Goal: Information Seeking & Learning: Learn about a topic

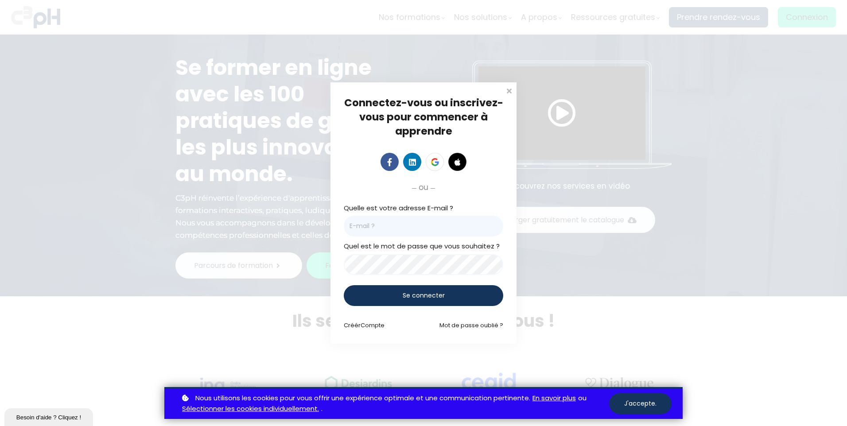
click at [400, 228] on input "email" at bounding box center [424, 226] width 160 height 21
type input "Bourdeau.julie@rcgt.com"
click at [433, 295] on span "Se connecter" at bounding box center [424, 295] width 42 height 9
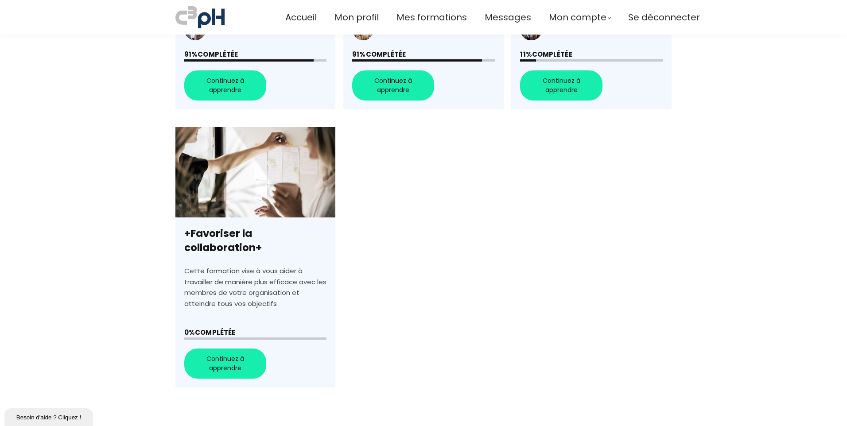
click at [211, 361] on link "+Favoriser la collaboration+" at bounding box center [255, 257] width 160 height 261
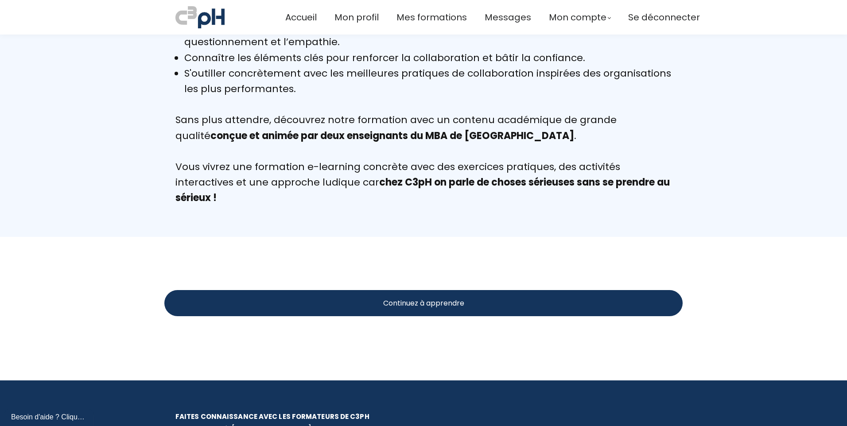
scroll to position [886, 0]
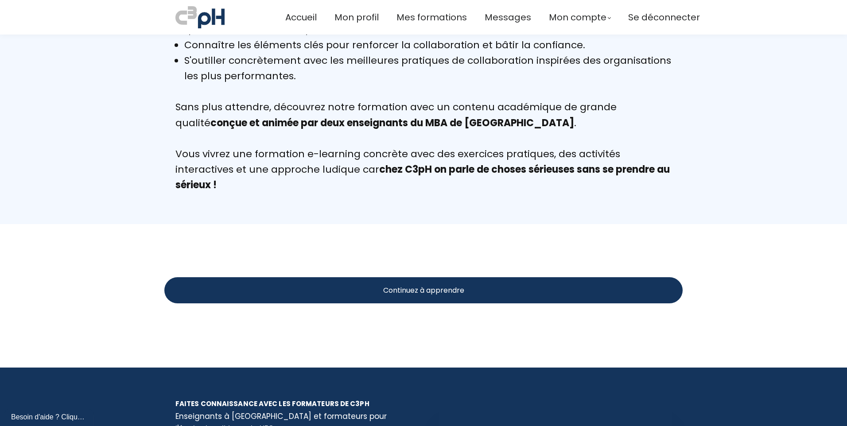
click at [448, 285] on span "Continuez à apprendre" at bounding box center [423, 290] width 81 height 11
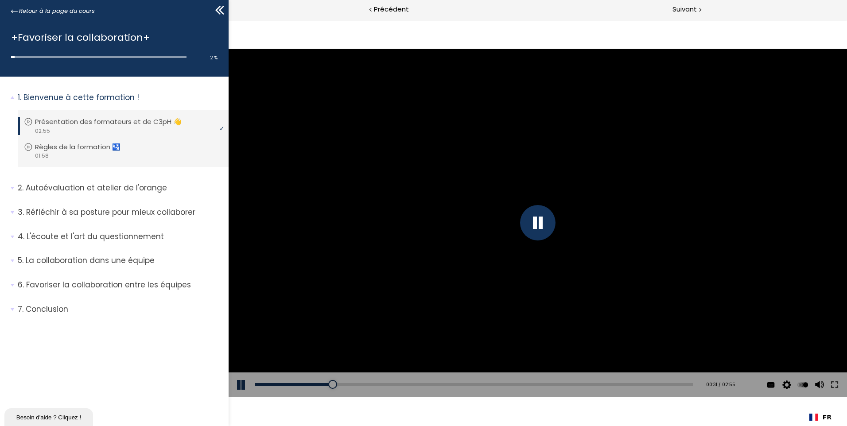
click at [243, 384] on button at bounding box center [242, 385] width 27 height 25
click at [802, 316] on span "1.25" at bounding box center [805, 318] width 12 height 8
click at [229, 19] on input "x 1.25" at bounding box center [229, 19] width 0 height 0
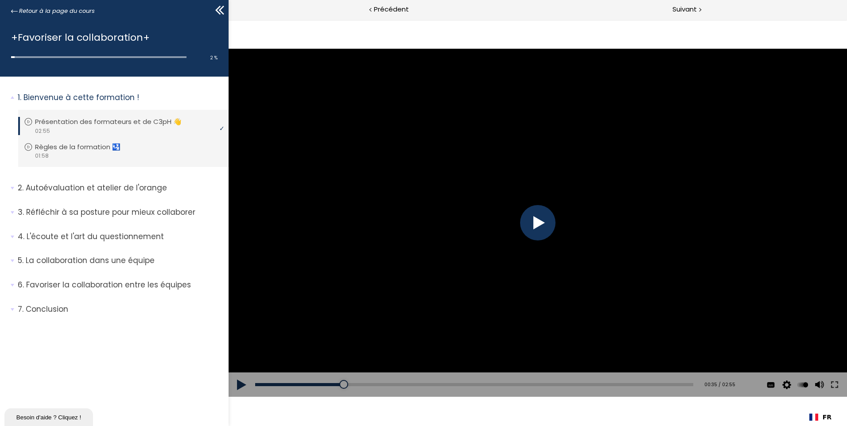
click at [241, 383] on button at bounding box center [242, 385] width 27 height 25
click at [237, 381] on button at bounding box center [242, 385] width 27 height 25
click at [440, 382] on div "Add chapter 00:30" at bounding box center [474, 385] width 438 height 25
click at [444, 386] on div at bounding box center [447, 384] width 9 height 9
click at [242, 385] on button at bounding box center [242, 385] width 27 height 25
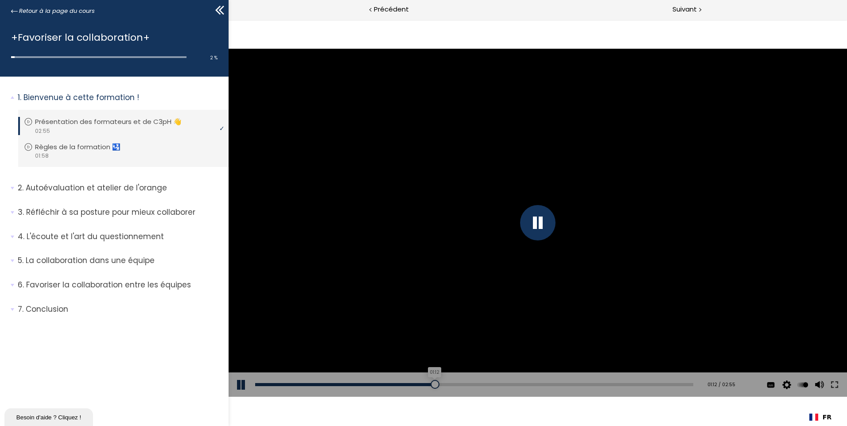
click at [432, 384] on div "01:12" at bounding box center [474, 384] width 438 height 3
click at [242, 384] on button at bounding box center [242, 385] width 27 height 25
drag, startPoint x: 440, startPoint y: 383, endPoint x: 561, endPoint y: 378, distance: 121.6
click at [561, 378] on div "Add chapter 02:02" at bounding box center [474, 385] width 438 height 25
drag, startPoint x: 560, startPoint y: 384, endPoint x: 629, endPoint y: 386, distance: 69.6
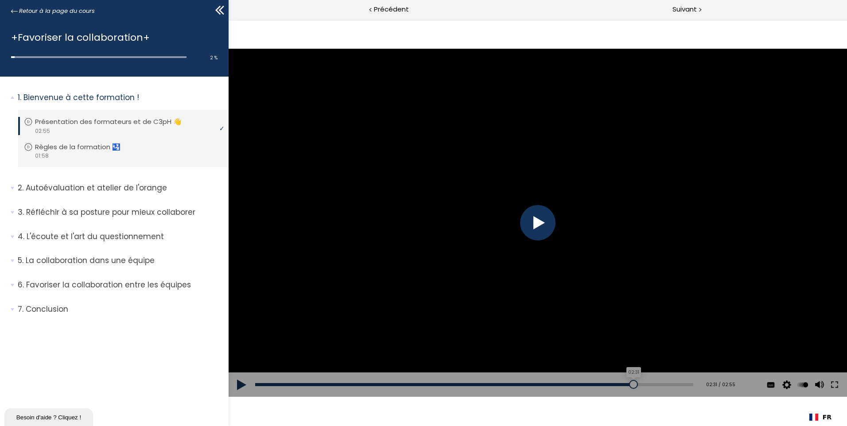
click at [629, 386] on div at bounding box center [633, 384] width 9 height 9
click at [47, 148] on p "Règles de la formation 🛂" at bounding box center [86, 147] width 99 height 10
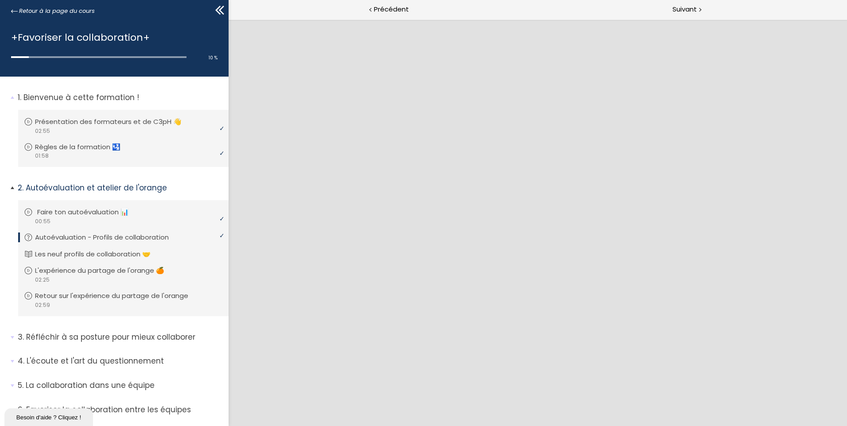
click at [87, 216] on p "Faire ton autoévaluation 📊" at bounding box center [89, 212] width 105 height 10
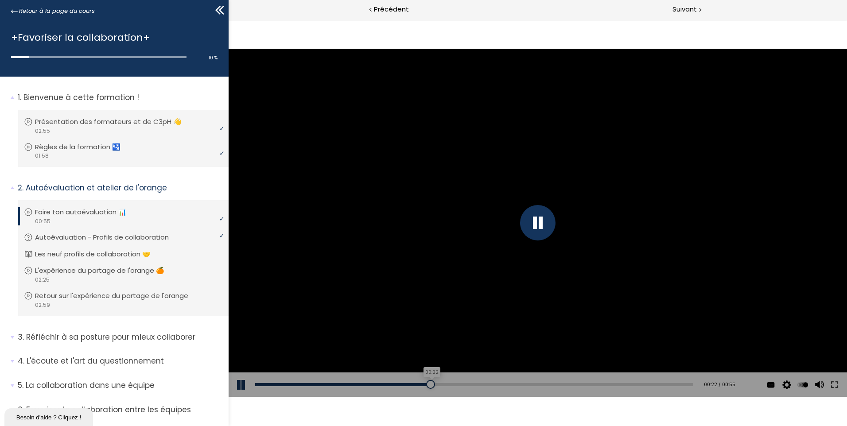
drag, startPoint x: 279, startPoint y: 384, endPoint x: 465, endPoint y: 384, distance: 186.1
click at [435, 384] on div at bounding box center [430, 384] width 9 height 9
click at [719, 280] on div at bounding box center [538, 223] width 619 height 348
click at [717, 248] on div at bounding box center [538, 223] width 619 height 348
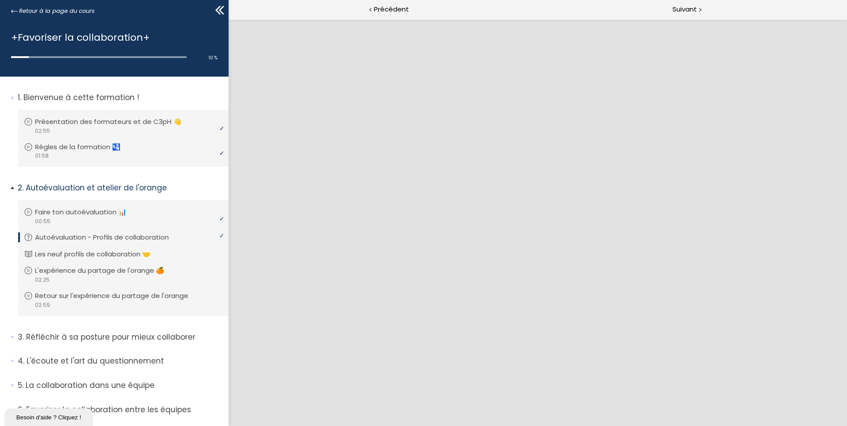
click at [78, 237] on p "Autoévaluation - Profils de collaboration" at bounding box center [108, 238] width 147 height 10
click at [63, 213] on p "Faire ton autoévaluation 📊" at bounding box center [89, 212] width 105 height 10
click at [381, 11] on span "Précédent" at bounding box center [391, 9] width 35 height 11
click at [86, 212] on p "Faire ton autoévaluation 📊" at bounding box center [89, 212] width 105 height 10
click at [119, 238] on p "Autoévaluation - Profils de collaboration" at bounding box center [110, 238] width 147 height 10
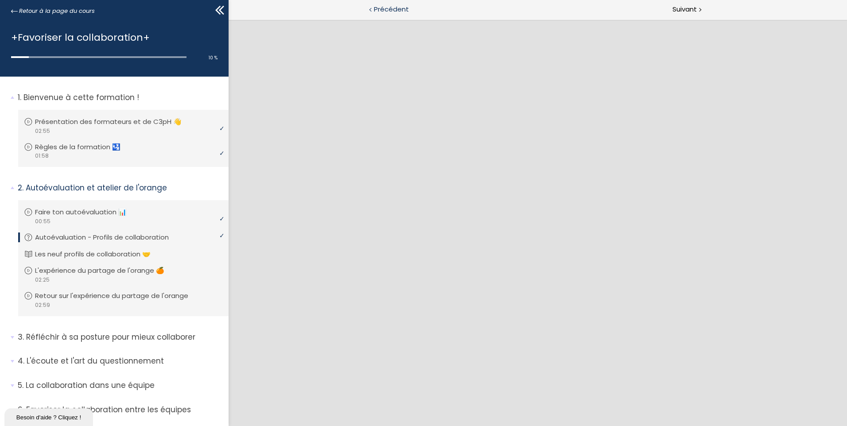
click at [378, 7] on span "Précédent" at bounding box center [391, 9] width 35 height 11
click at [68, 144] on p "Règles de la formation 🛂" at bounding box center [86, 147] width 99 height 10
click at [54, 210] on p "Faire ton autoévaluation 📊" at bounding box center [89, 212] width 105 height 10
click at [74, 213] on p "Faire ton autoévaluation 📊" at bounding box center [87, 212] width 105 height 10
click at [38, 210] on p "Faire ton autoévaluation 📊" at bounding box center [87, 212] width 105 height 10
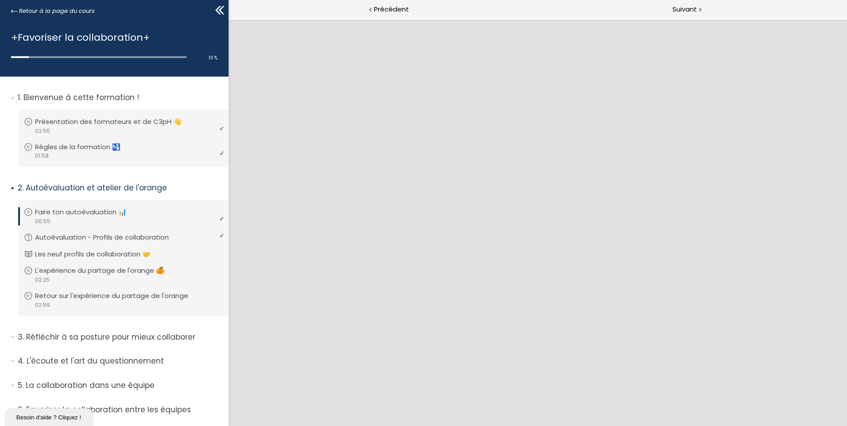
click at [47, 208] on p "Faire ton autoévaluation 📊" at bounding box center [87, 212] width 105 height 10
click at [76, 144] on p "Règles de la formation 🛂" at bounding box center [86, 147] width 99 height 10
click at [105, 210] on p "Faire ton autoévaluation 📊" at bounding box center [89, 212] width 105 height 10
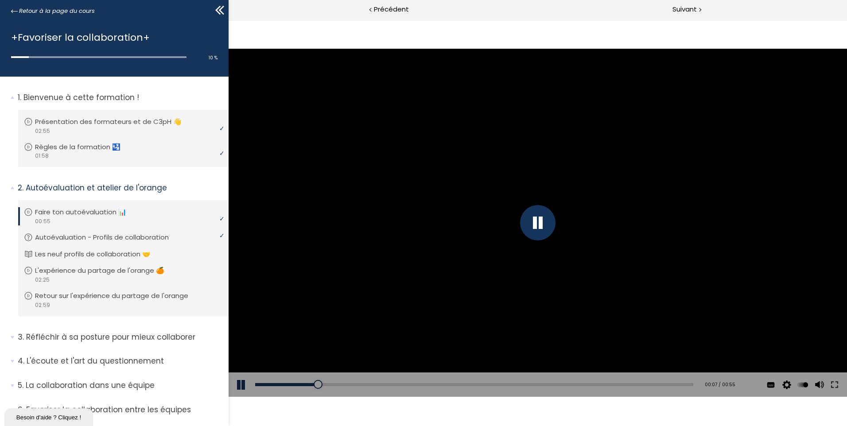
click at [538, 226] on div at bounding box center [537, 222] width 35 height 35
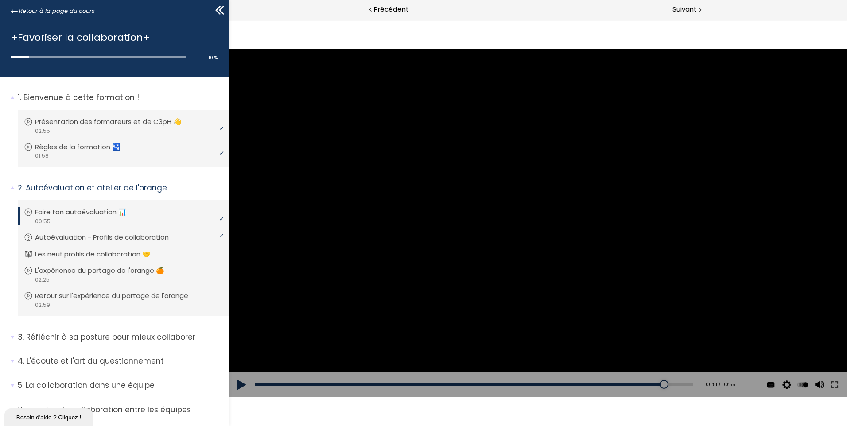
drag, startPoint x: 317, startPoint y: 383, endPoint x: 656, endPoint y: 389, distance: 338.6
click at [660, 389] on div at bounding box center [664, 384] width 9 height 9
click at [240, 384] on button at bounding box center [242, 385] width 27 height 25
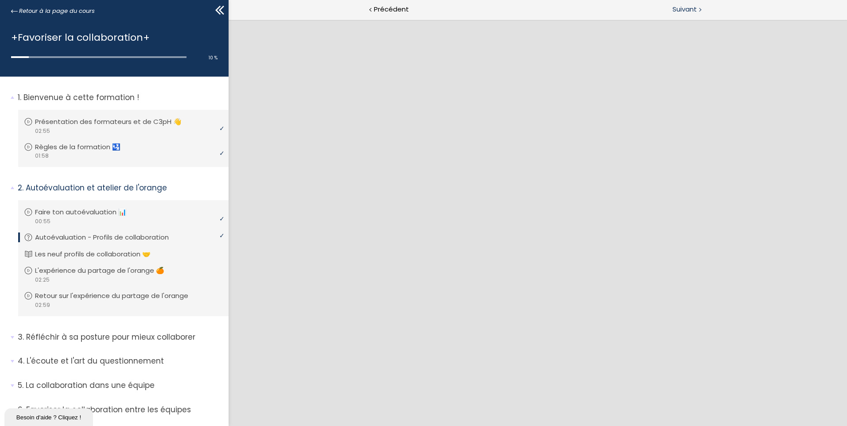
click at [692, 9] on span "Suivant" at bounding box center [685, 9] width 24 height 11
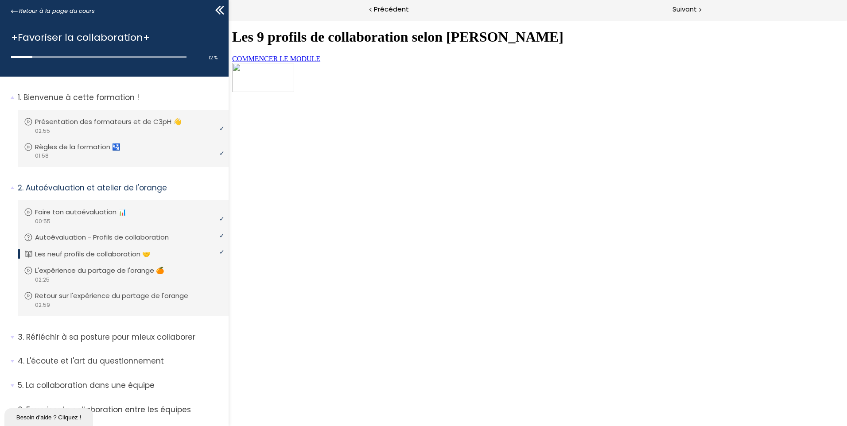
click at [320, 62] on span "COMMENCER LE MODULE" at bounding box center [276, 59] width 88 height 8
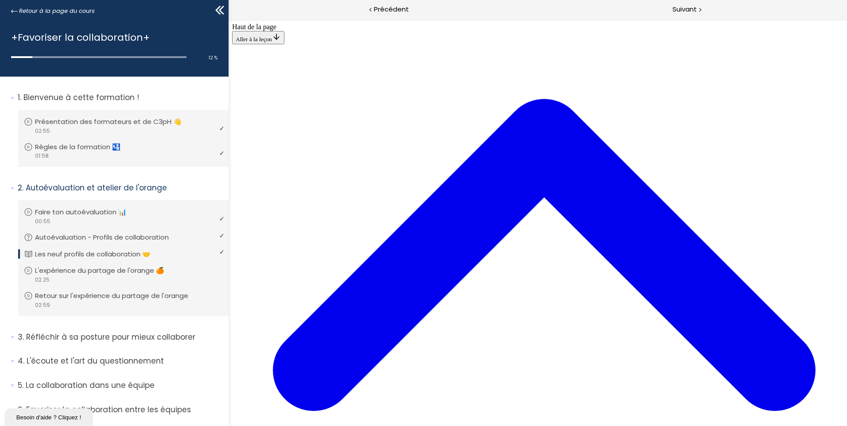
scroll to position [205, 0]
click at [51, 236] on p "Autoévaluation - Profils de collaboration" at bounding box center [110, 238] width 147 height 10
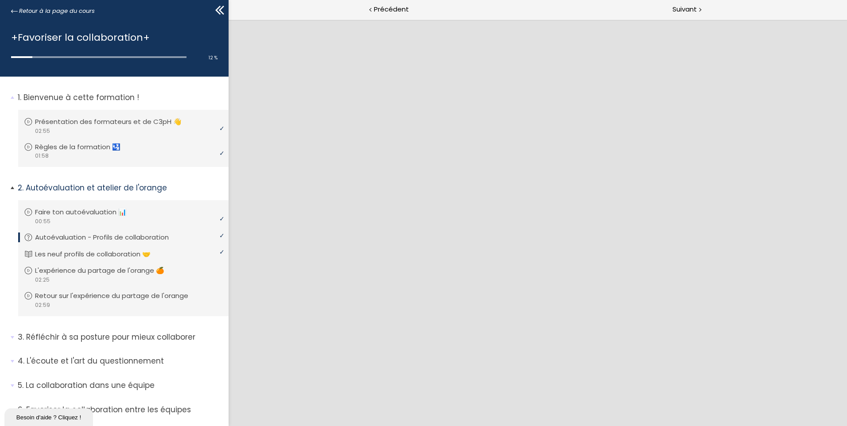
scroll to position [0, 0]
click at [51, 255] on p "Les neuf profils de collaboration 🤝" at bounding box center [101, 254] width 129 height 10
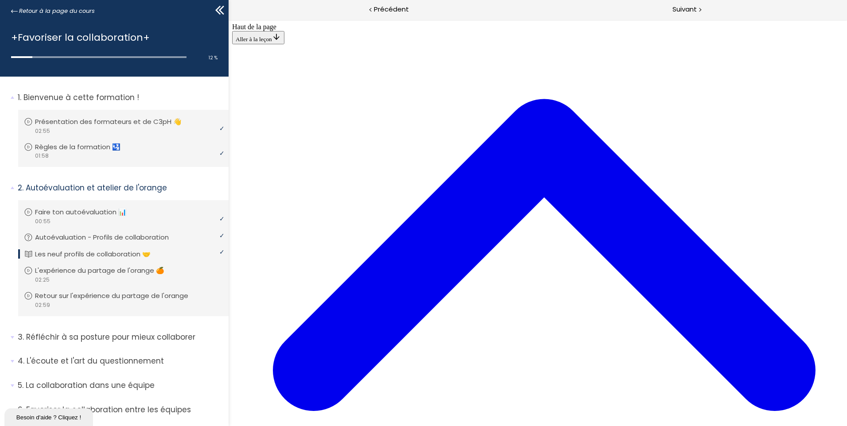
scroll to position [1578, 0]
drag, startPoint x: 556, startPoint y: 296, endPoint x: 573, endPoint y: 297, distance: 16.9
drag, startPoint x: 573, startPoint y: 297, endPoint x: 610, endPoint y: 323, distance: 45.5
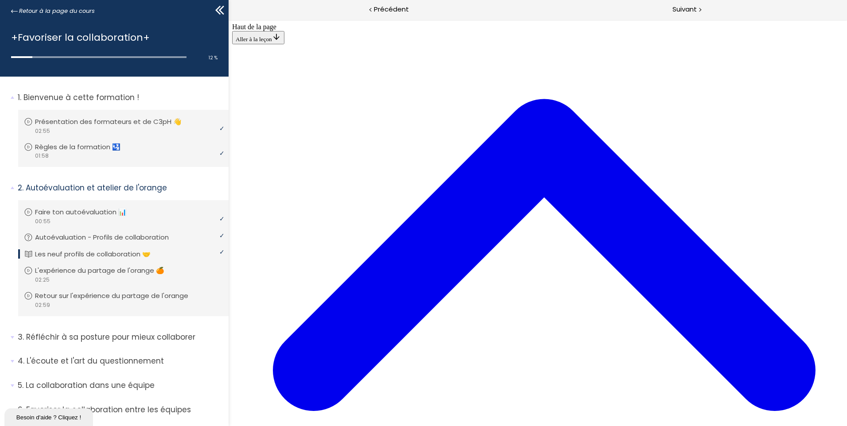
drag, startPoint x: 556, startPoint y: 298, endPoint x: 575, endPoint y: 299, distance: 19.1
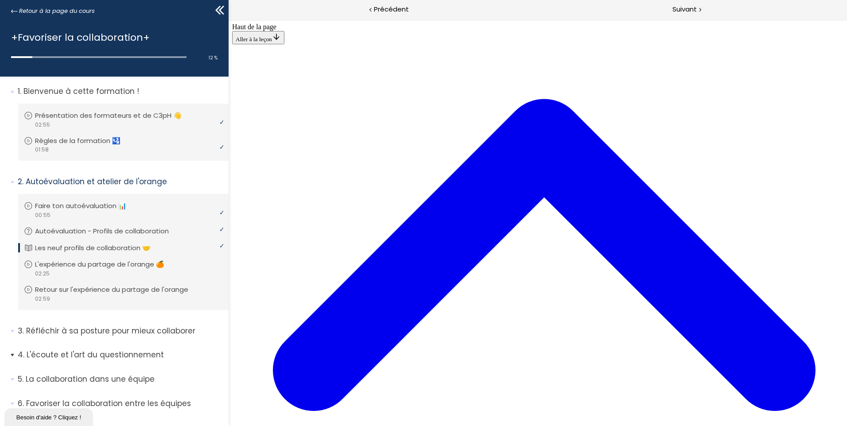
scroll to position [0, 0]
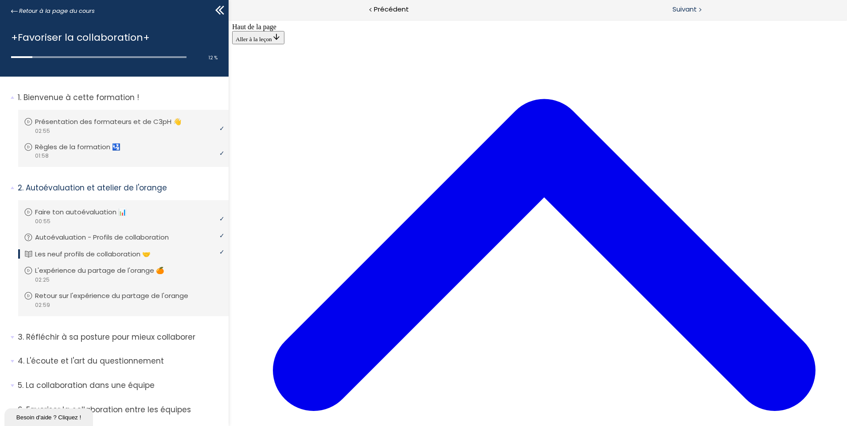
click at [686, 8] on span "Suivant" at bounding box center [685, 9] width 24 height 11
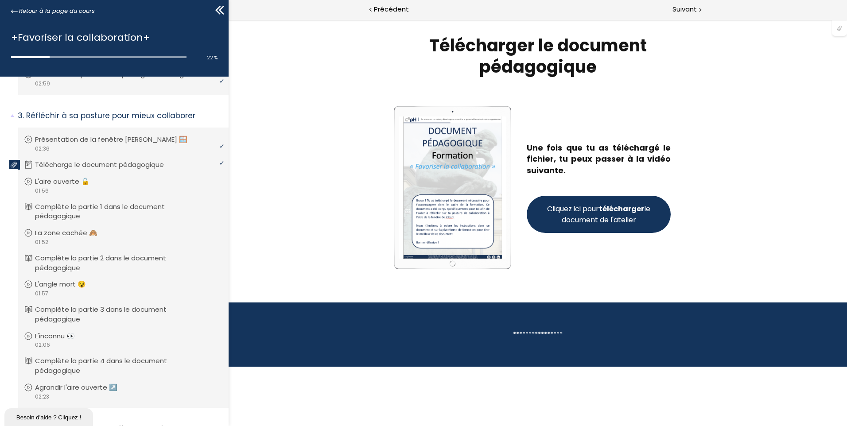
click at [613, 209] on strong "télécharger" at bounding box center [621, 209] width 45 height 10
click at [692, 6] on span "Suivant" at bounding box center [685, 9] width 24 height 11
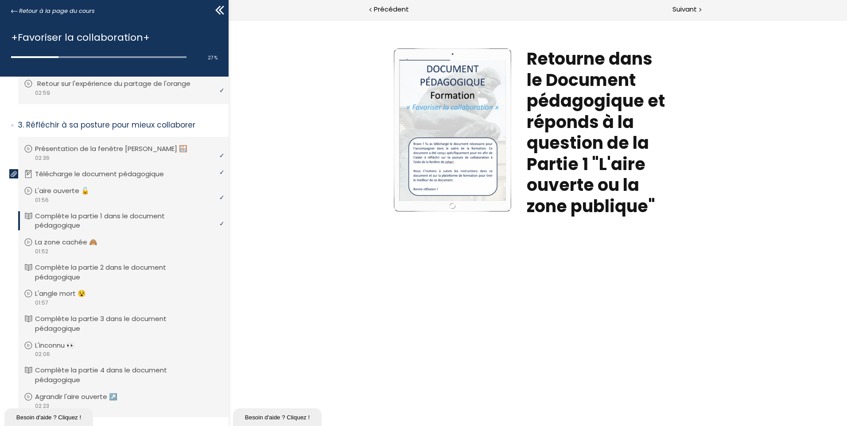
scroll to position [249, 0]
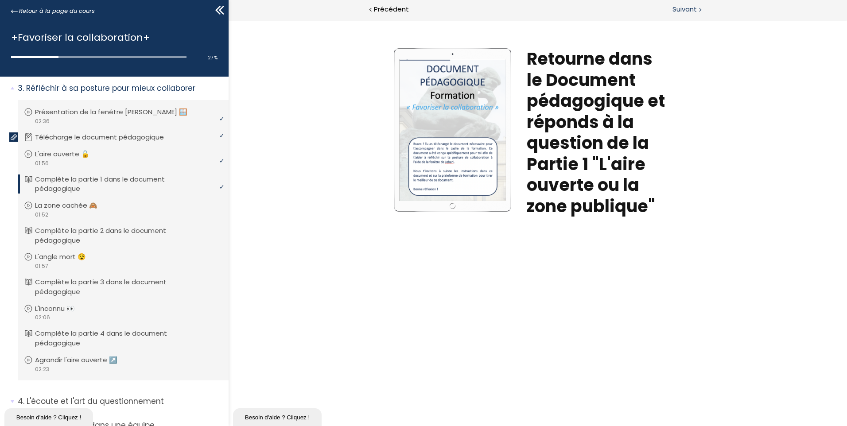
click at [679, 8] on span "Suivant" at bounding box center [685, 9] width 24 height 11
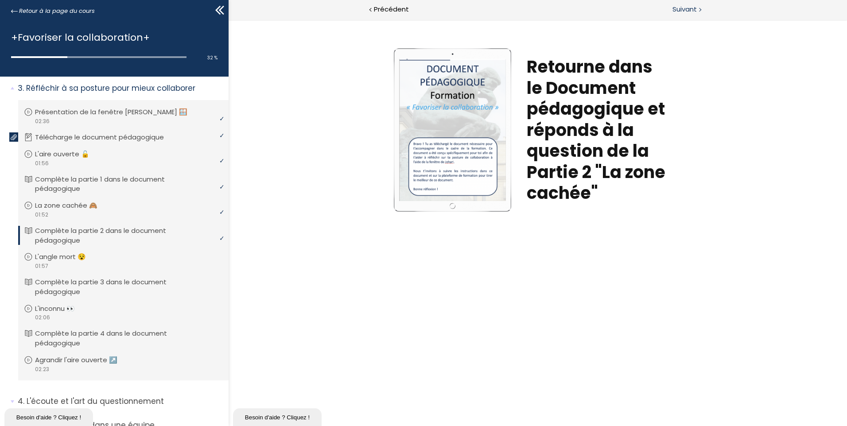
scroll to position [0, 0]
click at [677, 10] on span "Suivant" at bounding box center [685, 9] width 24 height 11
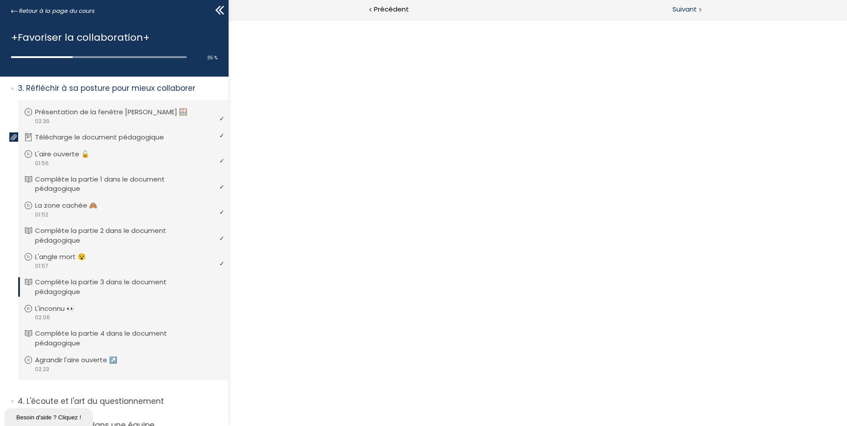
click at [684, 9] on span "Suivant" at bounding box center [685, 9] width 24 height 11
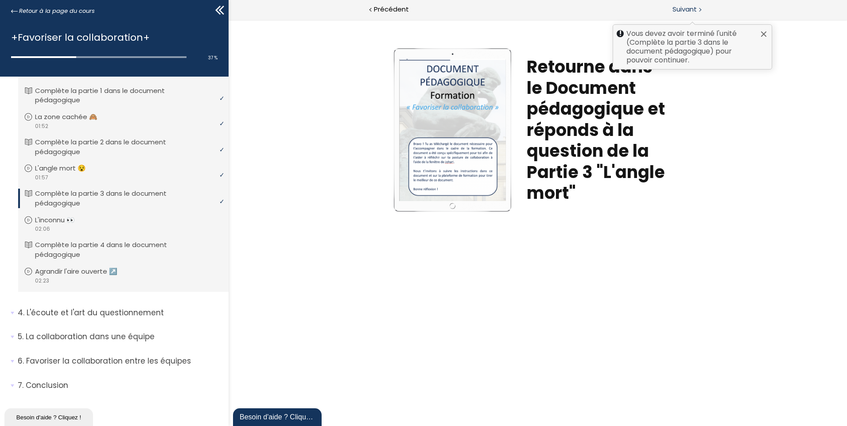
click at [688, 10] on span "Suivant" at bounding box center [685, 9] width 24 height 11
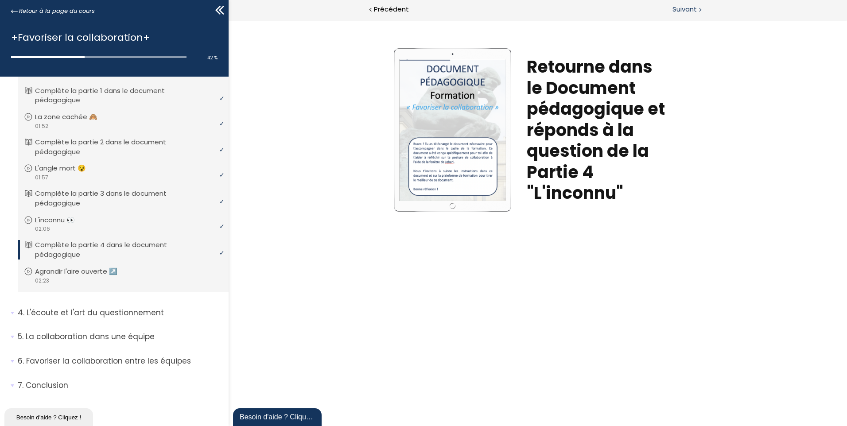
click at [685, 8] on span "Suivant" at bounding box center [685, 9] width 24 height 11
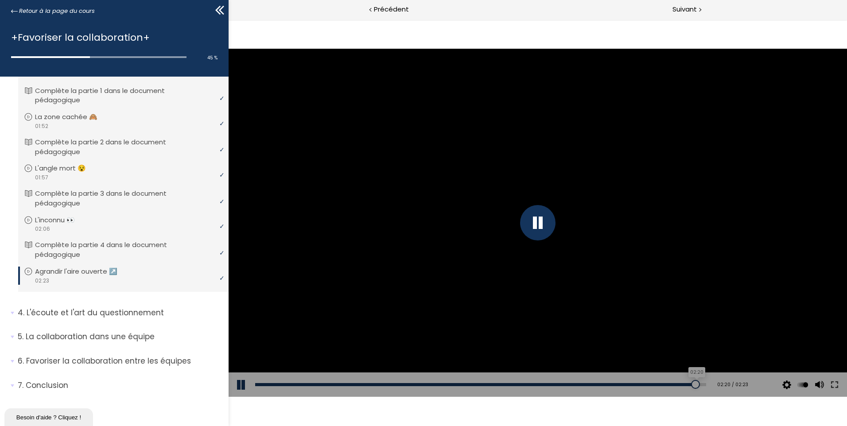
drag, startPoint x: 680, startPoint y: 382, endPoint x: 690, endPoint y: 383, distance: 10.2
click at [691, 383] on div at bounding box center [695, 384] width 9 height 9
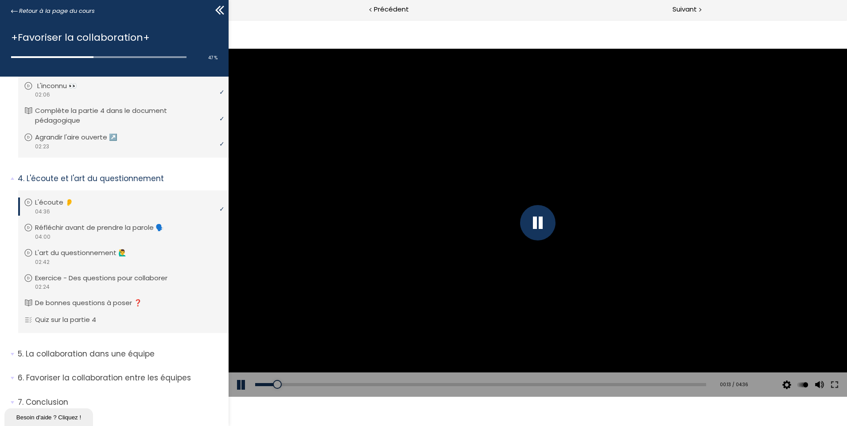
scroll to position [489, 0]
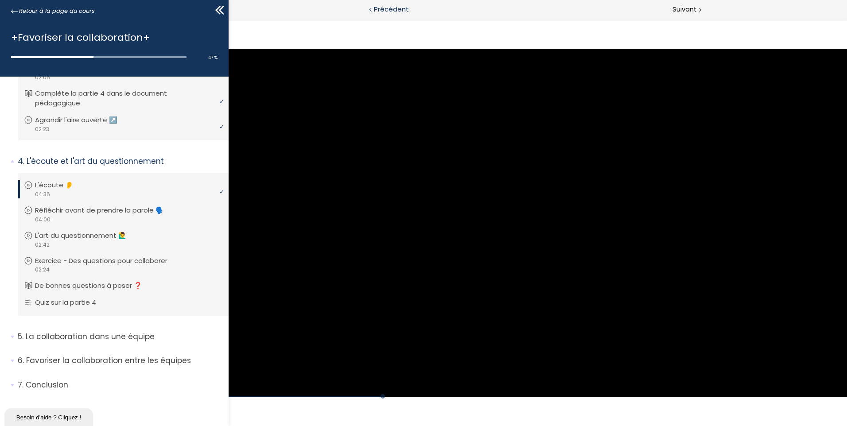
click at [386, 9] on span "Précédent" at bounding box center [391, 9] width 35 height 11
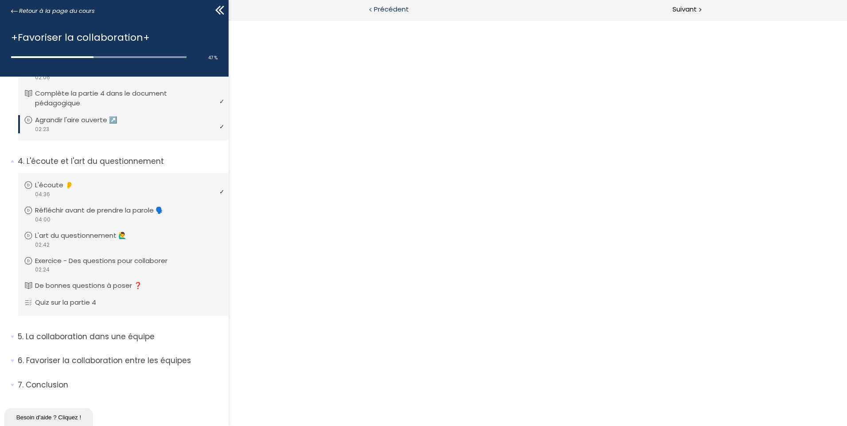
scroll to position [0, 0]
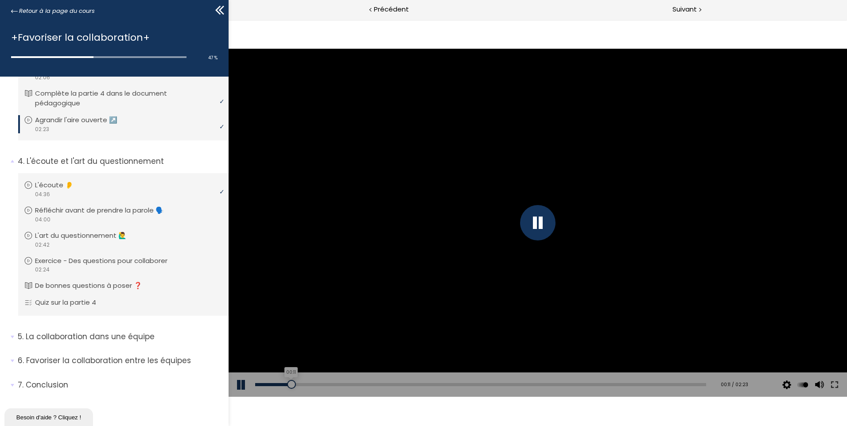
click at [291, 383] on div "00:11" at bounding box center [480, 384] width 451 height 3
click at [41, 187] on p "L'écoute 👂" at bounding box center [63, 185] width 52 height 10
drag, startPoint x: 377, startPoint y: 385, endPoint x: 284, endPoint y: 386, distance: 93.1
click at [284, 386] on div at bounding box center [284, 384] width 9 height 9
drag, startPoint x: 283, startPoint y: 385, endPoint x: 320, endPoint y: 389, distance: 37.4
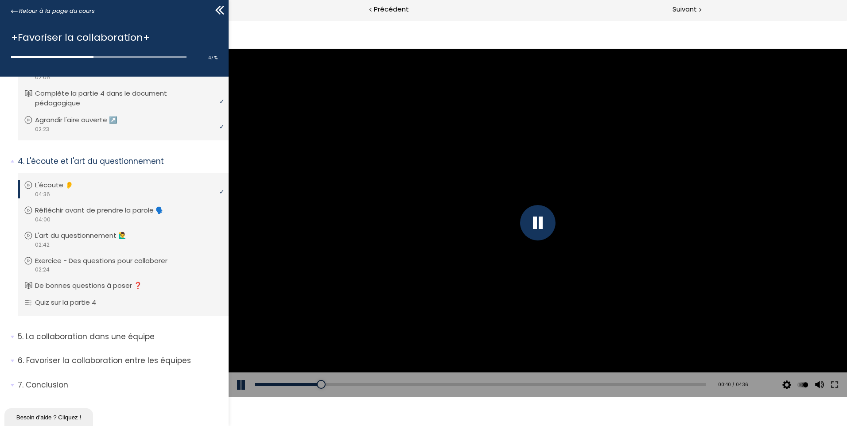
click at [320, 389] on div at bounding box center [321, 384] width 9 height 9
click at [244, 389] on button at bounding box center [242, 385] width 27 height 25
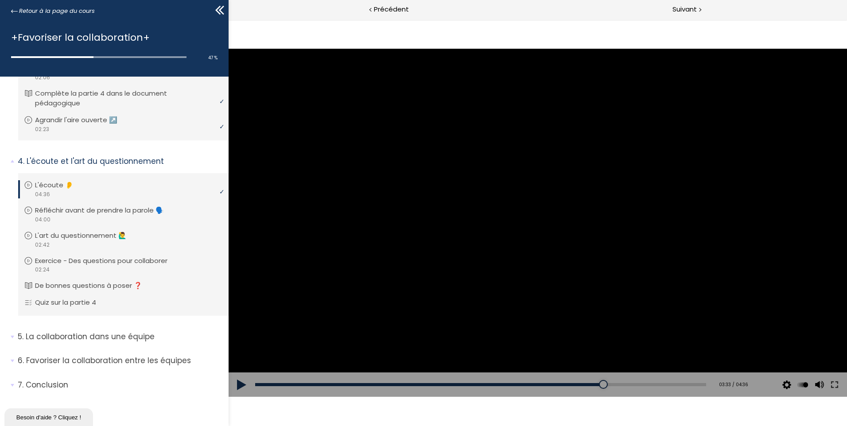
click at [239, 383] on button at bounding box center [242, 385] width 27 height 25
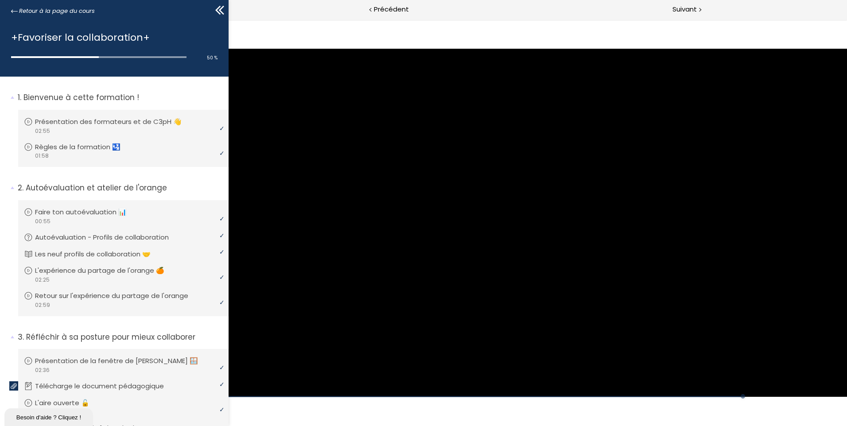
scroll to position [489, 0]
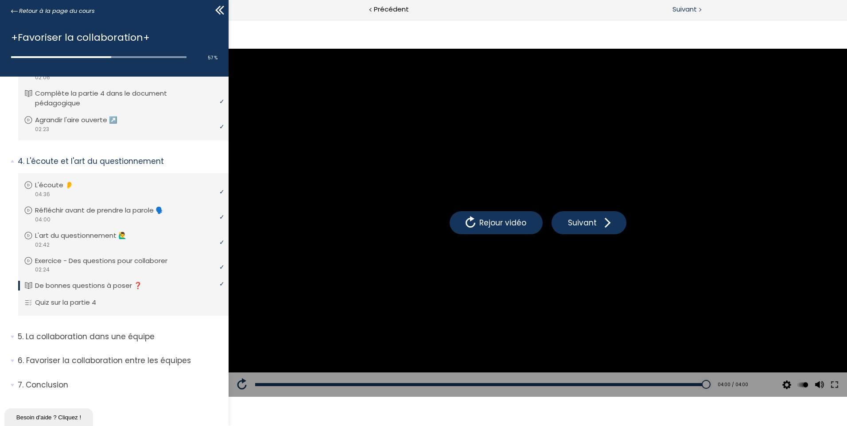
click at [690, 9] on span "Suivant" at bounding box center [685, 9] width 24 height 11
click at [388, 8] on span "Précédent" at bounding box center [391, 9] width 35 height 11
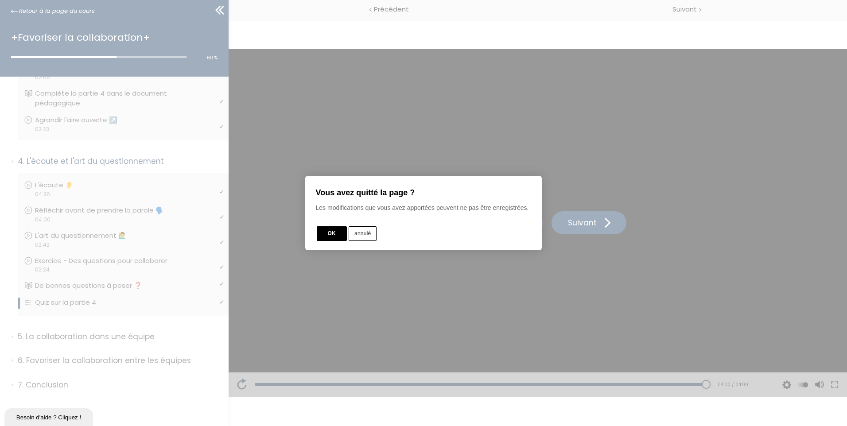
click at [363, 231] on button "annulé" at bounding box center [363, 233] width 28 height 15
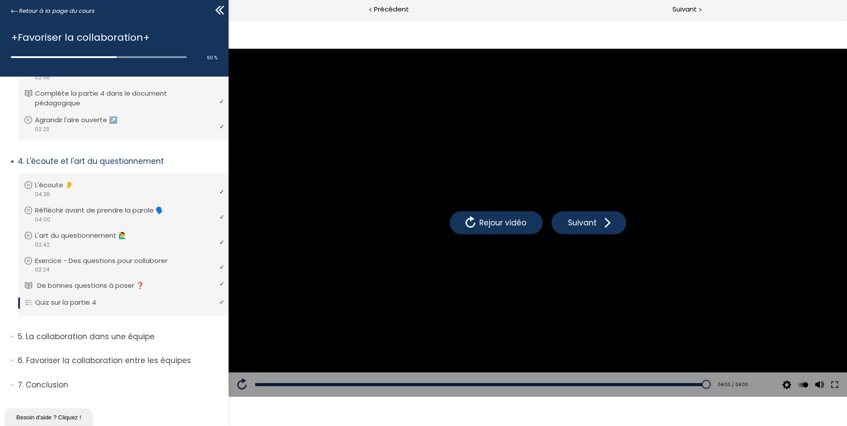
click at [54, 288] on p "De bonnes questions à poser ❓" at bounding box center [97, 286] width 121 height 10
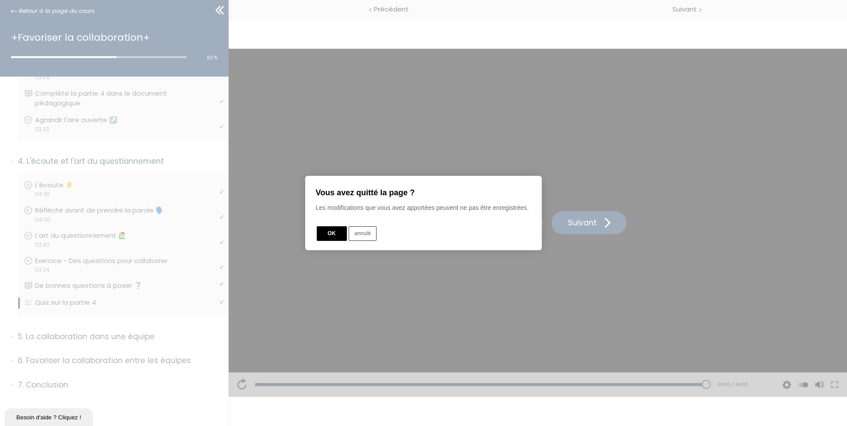
click at [331, 233] on button "OK" at bounding box center [332, 233] width 30 height 15
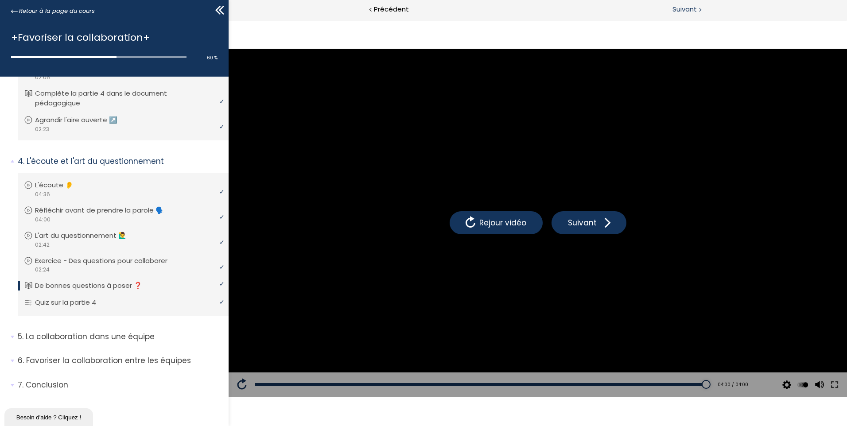
click at [679, 7] on span "Suivant" at bounding box center [685, 9] width 24 height 11
click at [396, 8] on span "Précédent" at bounding box center [391, 9] width 35 height 11
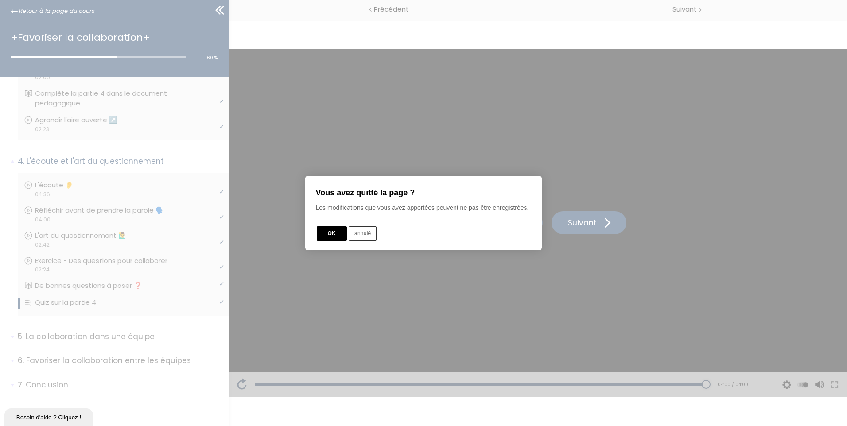
click at [334, 230] on button "OK" at bounding box center [332, 233] width 30 height 15
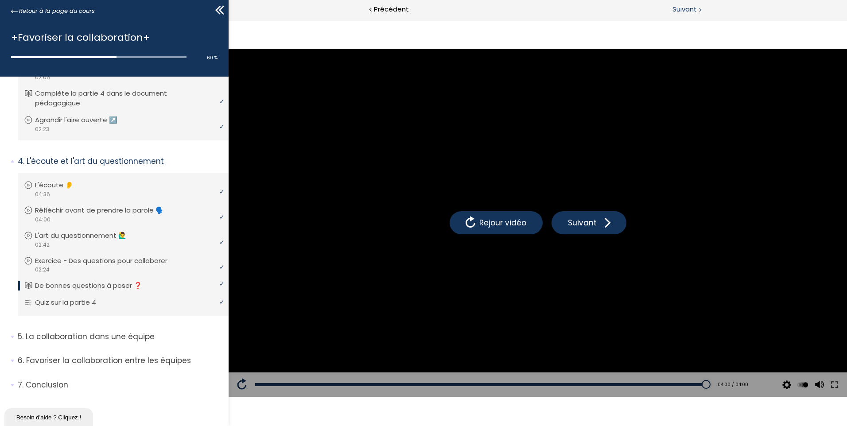
click at [688, 11] on span "Suivant" at bounding box center [685, 9] width 24 height 11
click at [119, 337] on p "La collaboration dans une équipe" at bounding box center [120, 336] width 204 height 11
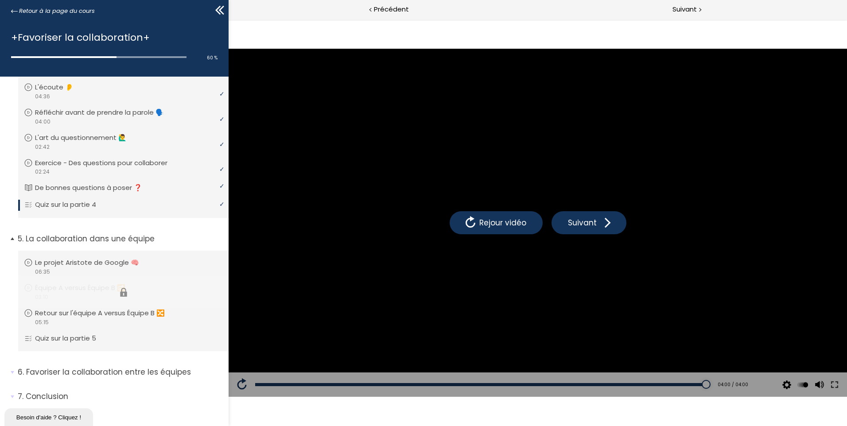
scroll to position [599, 0]
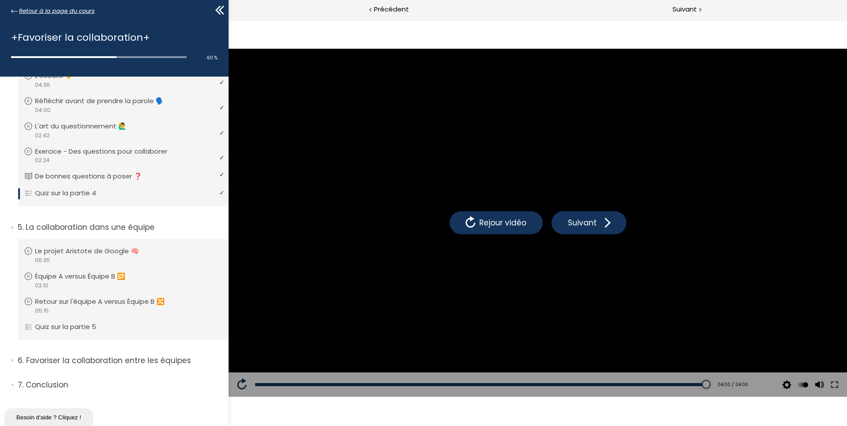
click at [38, 9] on span "Retour à la page du cours" at bounding box center [57, 11] width 76 height 10
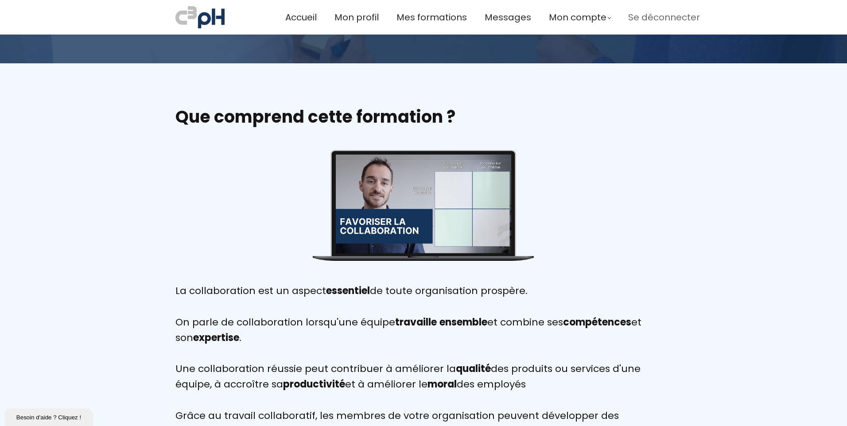
click at [656, 15] on span "Se déconnecter" at bounding box center [664, 17] width 72 height 15
